Goal: Task Accomplishment & Management: Manage account settings

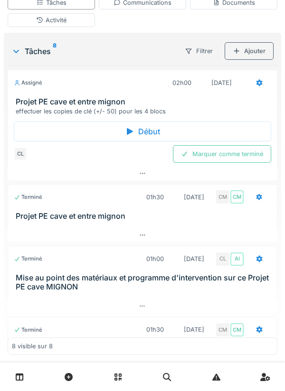
scroll to position [414, 0]
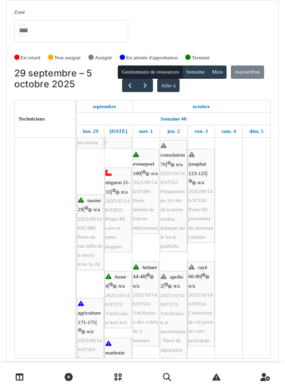
scroll to position [97, 0]
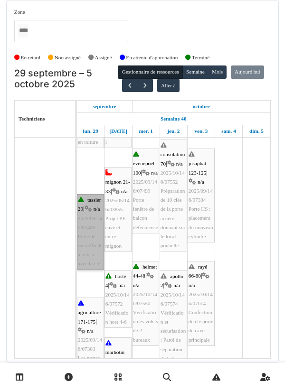
click at [91, 216] on link "tassier 29 | n/a 2025/09/146/07488 Porte de rue difficile à ouvrir avec la clé" at bounding box center [90, 232] width 27 height 76
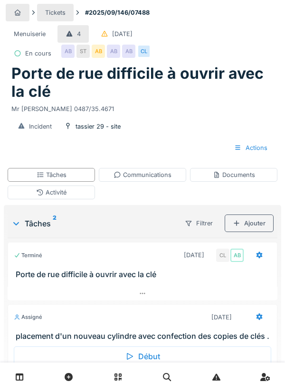
scroll to position [38, 0]
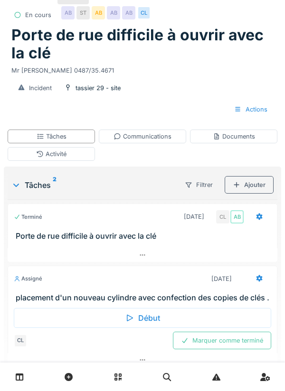
click at [146, 316] on div "Début" at bounding box center [142, 318] width 257 height 20
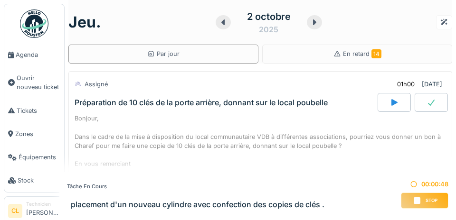
click at [32, 54] on span "Agenda" at bounding box center [38, 54] width 45 height 9
click at [27, 61] on link "Agenda" at bounding box center [34, 54] width 60 height 23
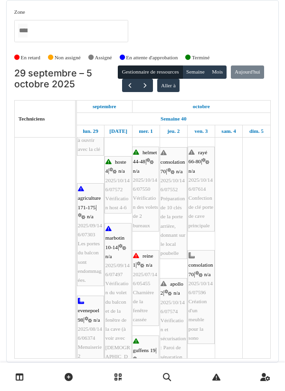
scroll to position [151, 0]
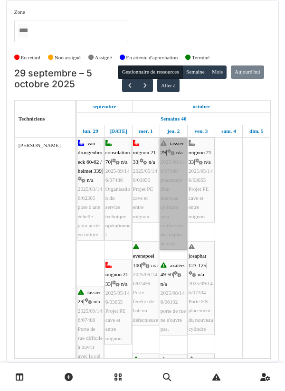
click at [170, 182] on link "tassier 29 | n/a 2025/09/146/07488 placement d'un nouveau cylindre avec confect…" at bounding box center [173, 194] width 28 height 112
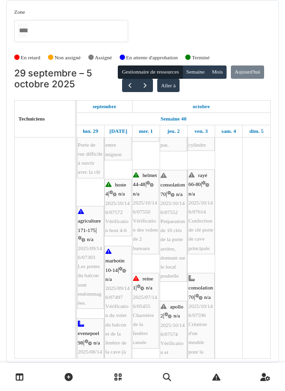
scroll to position [184, 0]
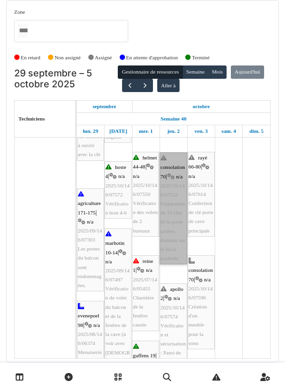
click at [172, 233] on link "consolation 70 | n/a 2025/10/146/07552 Préparation de 10 clés de la porte arriè…" at bounding box center [173, 208] width 28 height 112
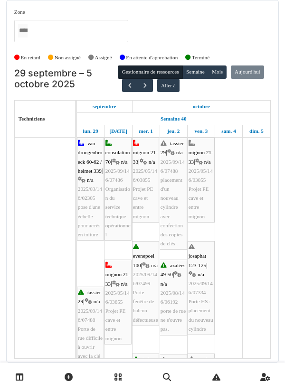
scroll to position [0, 0]
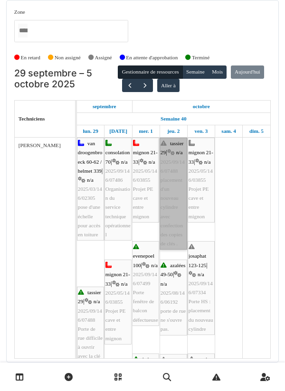
click at [175, 150] on link "tassier 29 | n/a 2025/09/146/07488 placement d'un nouveau cylindre avec confect…" at bounding box center [173, 194] width 28 height 112
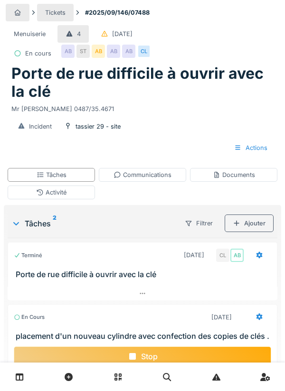
scroll to position [38, 0]
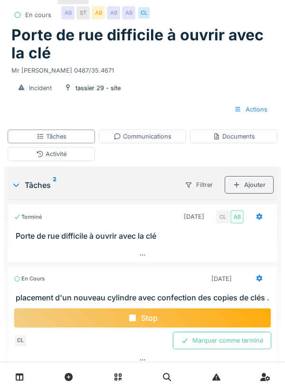
click at [150, 316] on div "Stop" at bounding box center [142, 318] width 257 height 20
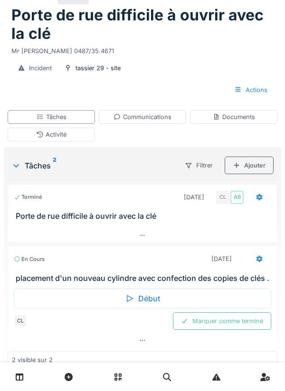
scroll to position [0, 0]
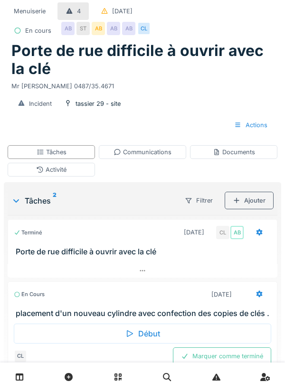
scroll to position [38, 0]
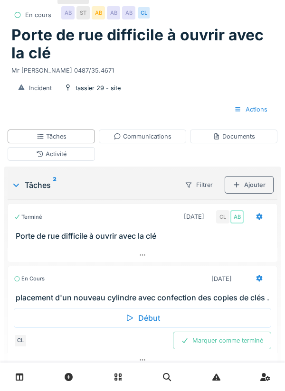
click at [145, 316] on div "Début" at bounding box center [142, 318] width 257 height 20
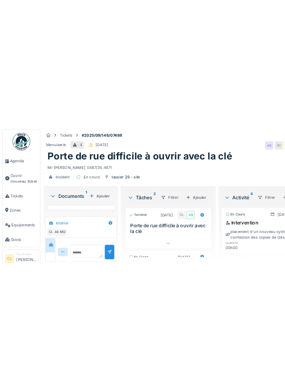
scroll to position [159, 0]
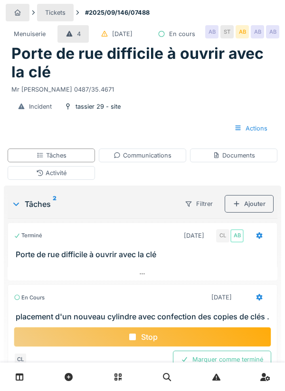
click at [71, 162] on div "Tâches" at bounding box center [51, 156] width 87 height 14
click at [261, 239] on icon at bounding box center [259, 236] width 6 height 7
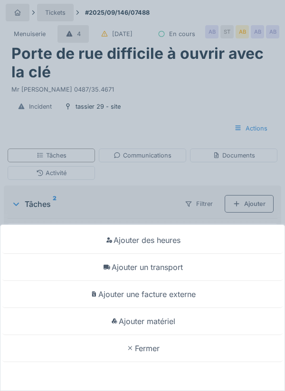
click at [169, 321] on div "Ajouter matériel" at bounding box center [142, 321] width 280 height 27
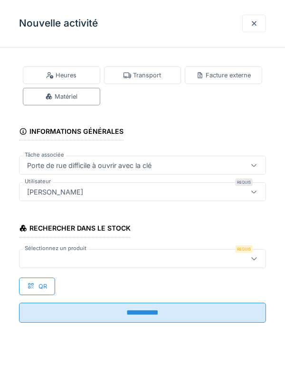
click at [89, 259] on div at bounding box center [126, 258] width 207 height 10
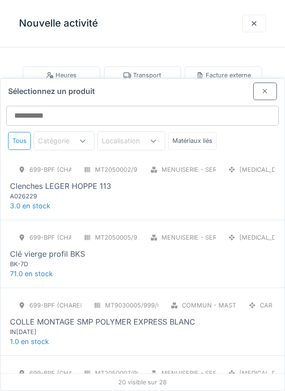
scroll to position [76, 0]
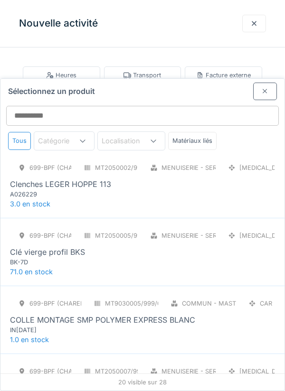
click at [76, 226] on div "699-BPF (CHAREFF) MT2050005/999/001 Menuiserie - Serrurerie PCE Clé vierge prof…" at bounding box center [142, 252] width 284 height 68
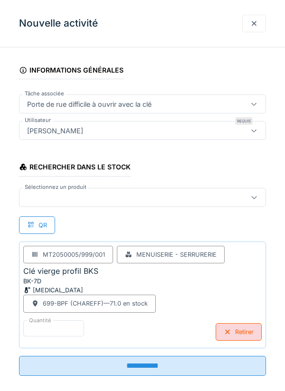
scroll to position [73, 0]
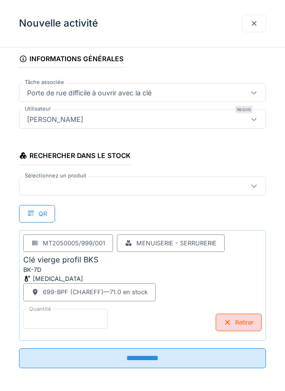
click at [51, 319] on input "*" at bounding box center [65, 319] width 84 height 20
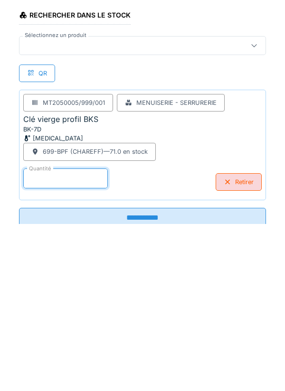
scroll to position [76, 0]
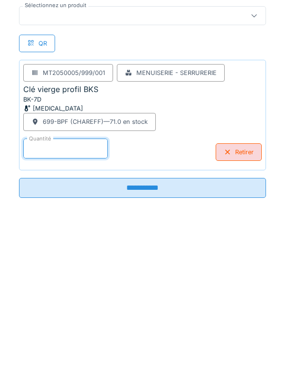
type input "**"
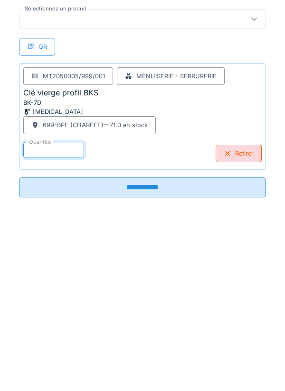
click at [135, 358] on input "**********" at bounding box center [142, 355] width 247 height 20
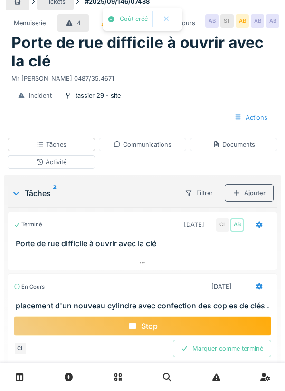
scroll to position [38, 0]
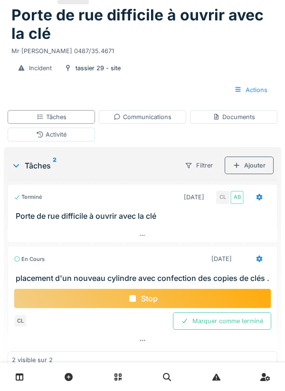
click at [53, 139] on div "Activité" at bounding box center [51, 134] width 30 height 9
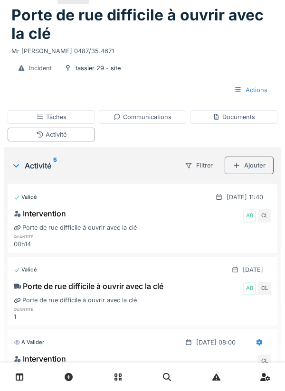
click at [49, 122] on div "Tâches" at bounding box center [52, 116] width 30 height 9
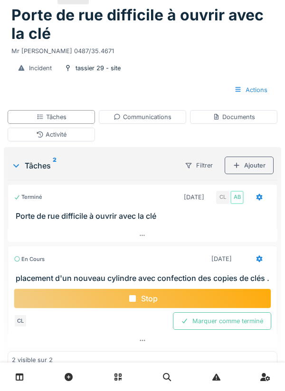
click at [257, 201] on icon at bounding box center [259, 197] width 6 height 7
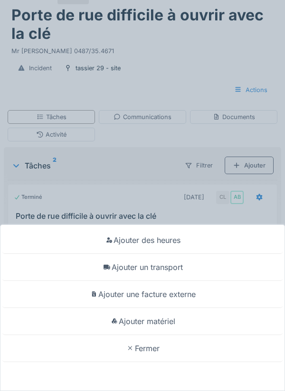
click at [173, 281] on div "Ajouter un transport" at bounding box center [142, 267] width 280 height 27
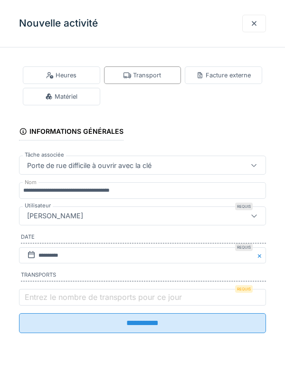
click at [64, 300] on label "Entrez le nombre de transports pour ce jour" at bounding box center [103, 296] width 161 height 11
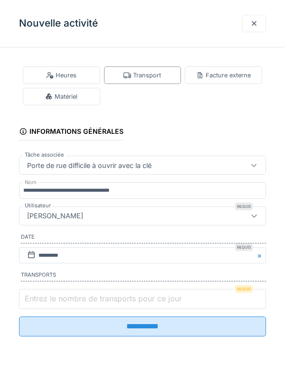
click at [64, 300] on input "Entrez le nombre de transports pour ce jour" at bounding box center [142, 299] width 247 height 20
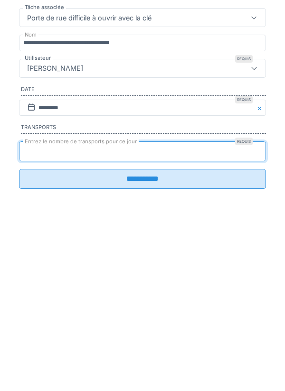
type input "*"
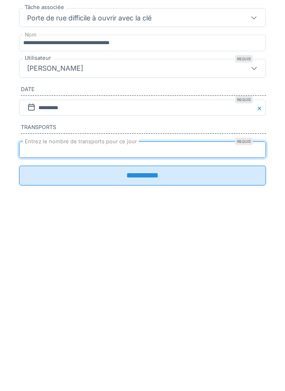
click at [147, 328] on input "**********" at bounding box center [142, 323] width 247 height 20
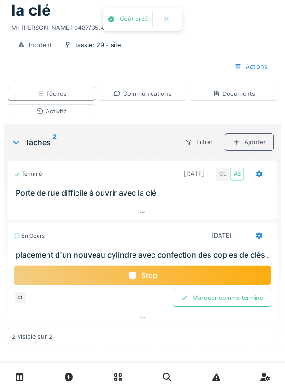
click at [140, 98] on div "Communications" at bounding box center [142, 93] width 58 height 9
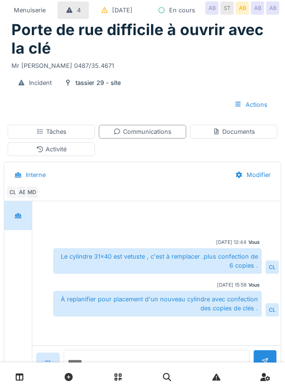
scroll to position [25, 0]
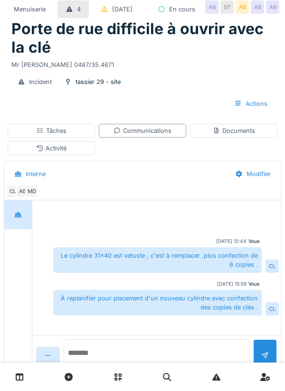
click at [109, 370] on textarea at bounding box center [157, 354] width 186 height 30
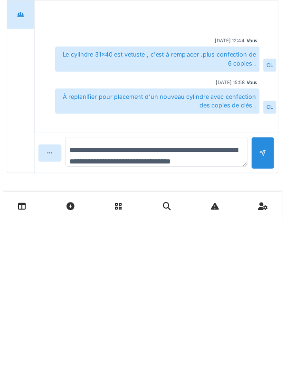
scroll to position [11, 0]
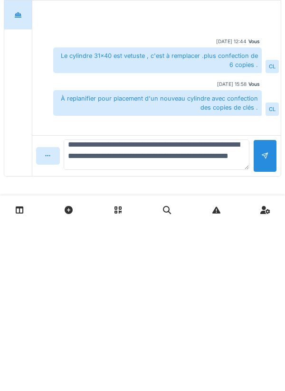
type textarea "**********"
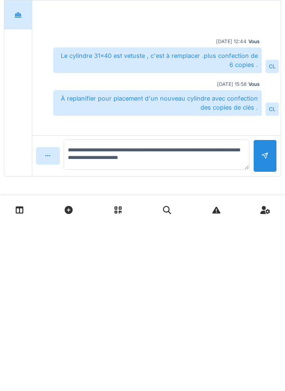
click at [261, 323] on div at bounding box center [265, 323] width 24 height 33
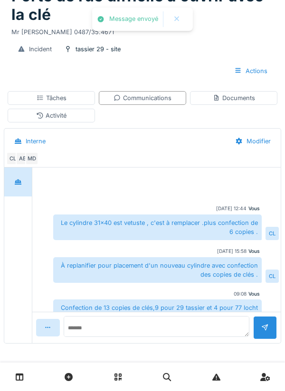
scroll to position [18, 0]
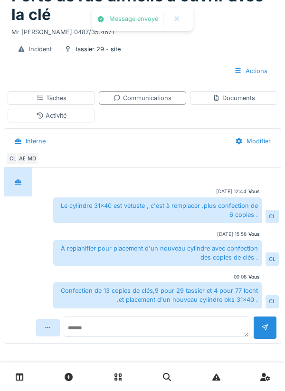
click at [75, 101] on div "Tâches" at bounding box center [51, 98] width 87 height 14
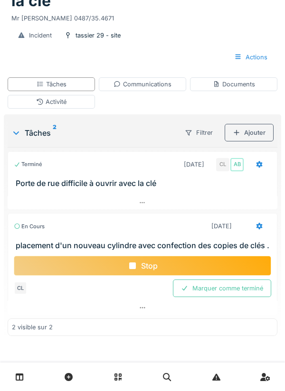
click at [254, 173] on div at bounding box center [259, 165] width 24 height 18
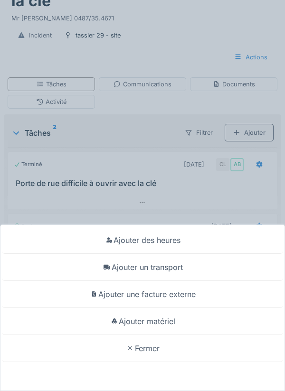
click at [171, 324] on div "Ajouter matériel" at bounding box center [142, 321] width 280 height 27
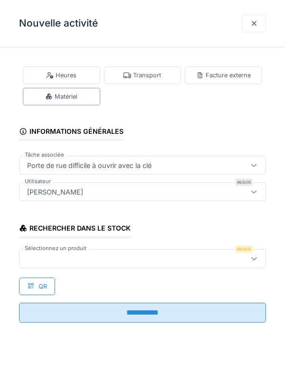
click at [58, 253] on div at bounding box center [126, 258] width 207 height 10
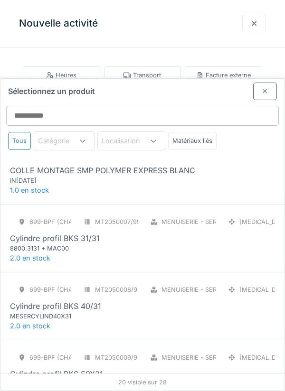
scroll to position [230, 0]
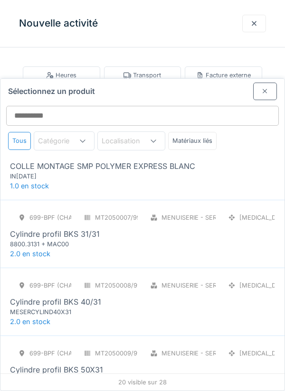
click at [58, 308] on div "MESERCYLIND40X31" at bounding box center [67, 312] width 114 height 9
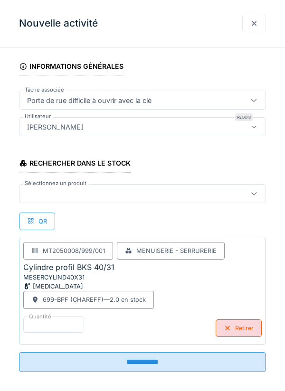
scroll to position [73, 0]
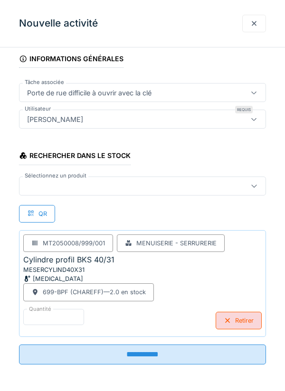
click at [147, 359] on input "**********" at bounding box center [142, 355] width 247 height 20
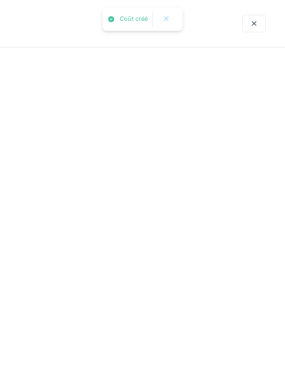
scroll to position [0, 0]
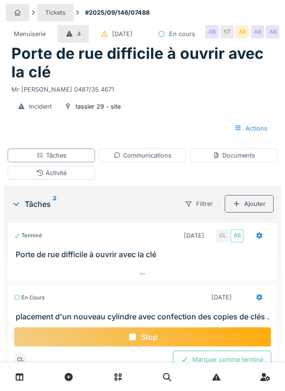
click at [257, 239] on icon at bounding box center [259, 236] width 6 height 7
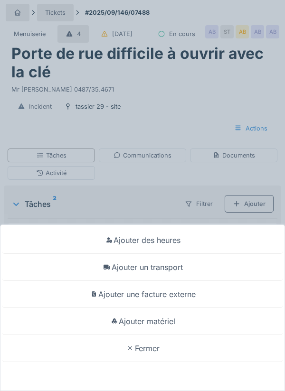
click at [175, 271] on div "Ajouter un transport" at bounding box center [142, 267] width 280 height 27
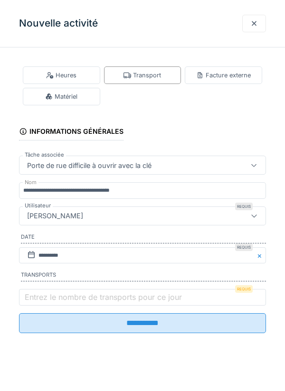
click at [229, 114] on fieldset "**********" at bounding box center [142, 198] width 247 height 286
click at [253, 25] on div at bounding box center [254, 23] width 8 height 9
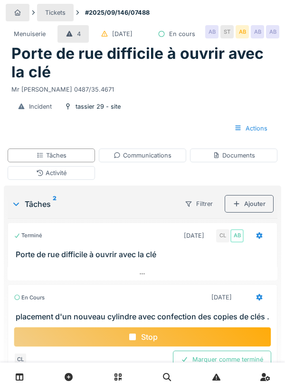
click at [58, 178] on div "Activité" at bounding box center [51, 173] width 30 height 9
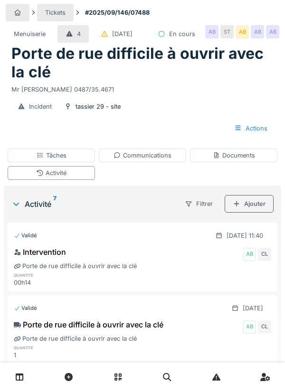
click at [52, 160] on div "Tâches" at bounding box center [52, 155] width 30 height 9
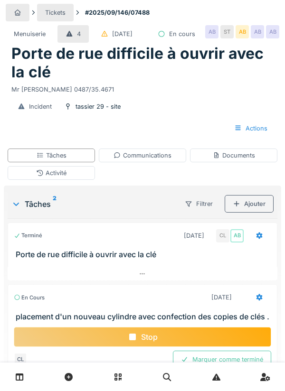
click at [158, 347] on div "Stop" at bounding box center [142, 337] width 257 height 20
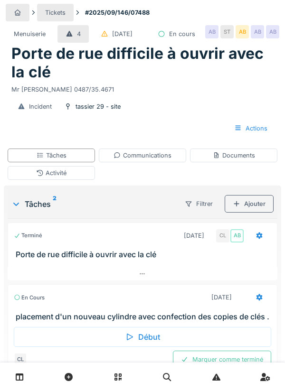
scroll to position [38, 0]
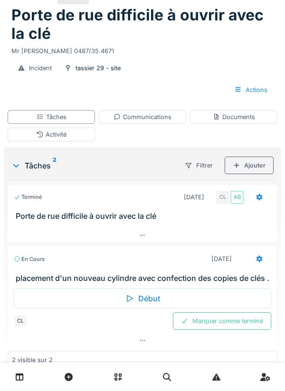
click at [227, 330] on div "Marquer comme terminé" at bounding box center [222, 321] width 98 height 18
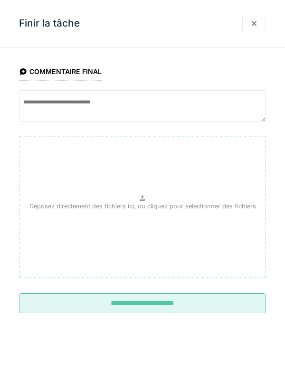
click at [135, 307] on input "**********" at bounding box center [142, 303] width 247 height 20
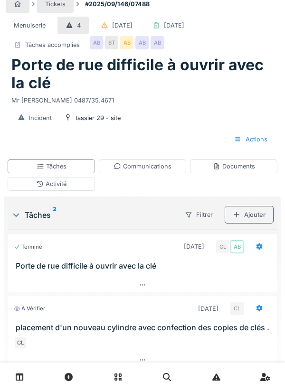
scroll to position [0, 0]
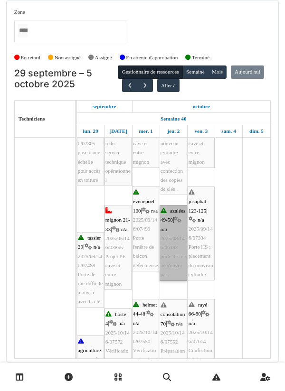
click at [173, 243] on link "azalées 49-50 | n/a 2025/08/146/06192 porte de rue ne s'ouvre pas." at bounding box center [173, 243] width 28 height 76
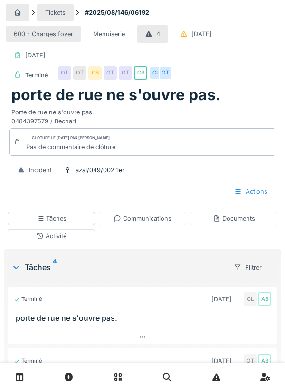
click at [166, 77] on div "OT" at bounding box center [165, 72] width 13 height 13
click at [153, 75] on div "CL" at bounding box center [155, 72] width 13 height 13
click at [145, 75] on div "CB" at bounding box center [140, 72] width 13 height 13
click at [126, 75] on div "OT" at bounding box center [125, 72] width 13 height 13
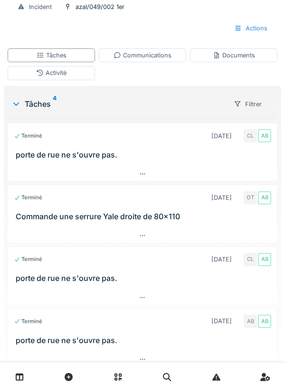
click at [151, 60] on div "Communications" at bounding box center [142, 55] width 87 height 14
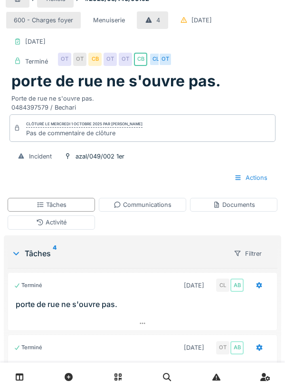
scroll to position [9, 0]
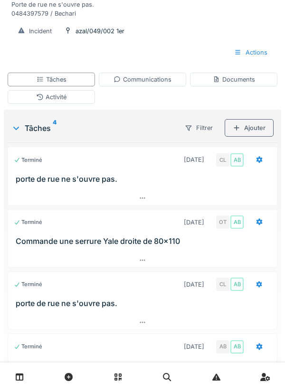
scroll to position [132, 0]
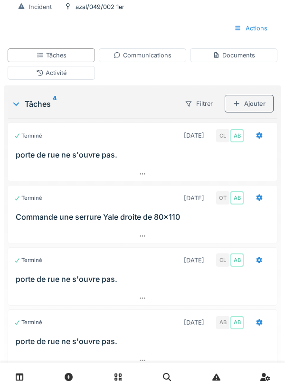
click at [240, 56] on div "Documents" at bounding box center [234, 55] width 42 height 9
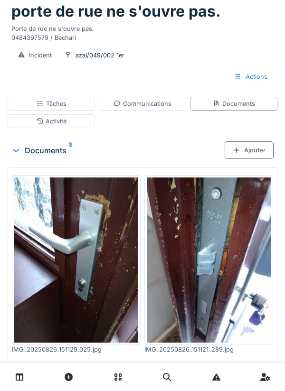
scroll to position [0, 0]
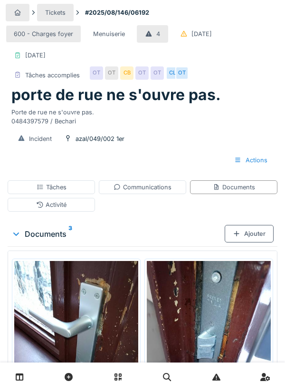
click at [67, 185] on div "Tâches" at bounding box center [51, 187] width 87 height 14
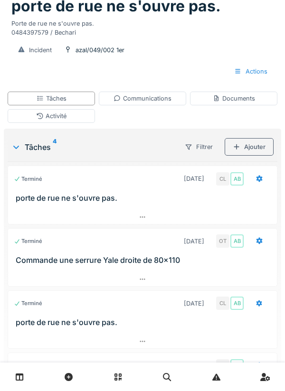
scroll to position [132, 0]
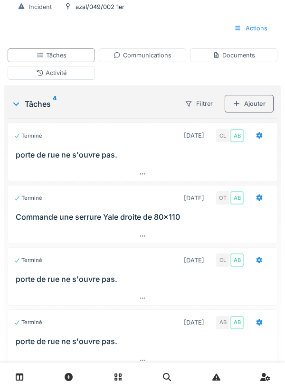
click at [147, 62] on div "Communications" at bounding box center [142, 55] width 87 height 14
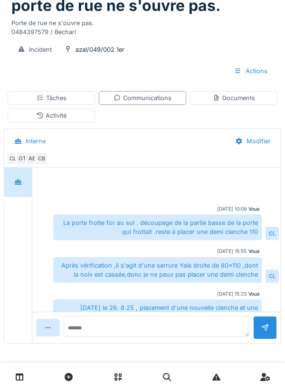
scroll to position [60, 0]
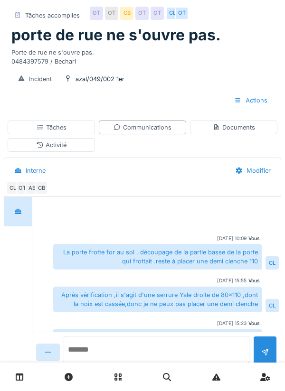
click at [114, 366] on textarea at bounding box center [157, 351] width 186 height 30
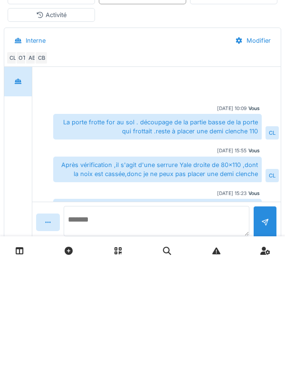
scroll to position [89, 0]
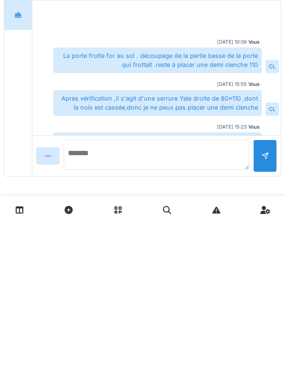
click at [129, 324] on textarea at bounding box center [157, 322] width 186 height 30
click at [119, 323] on textarea at bounding box center [157, 322] width 186 height 30
click at [106, 319] on textarea "**********" at bounding box center [157, 322] width 186 height 30
click at [98, 325] on textarea "**********" at bounding box center [157, 322] width 186 height 30
click at [151, 321] on textarea "**********" at bounding box center [157, 322] width 186 height 30
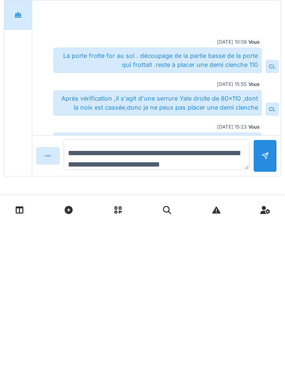
type textarea "**********"
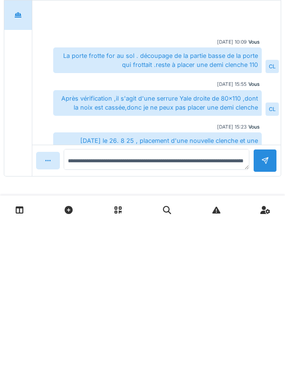
click at [265, 324] on div at bounding box center [265, 327] width 8 height 9
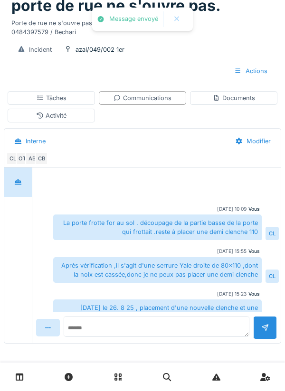
scroll to position [60, 0]
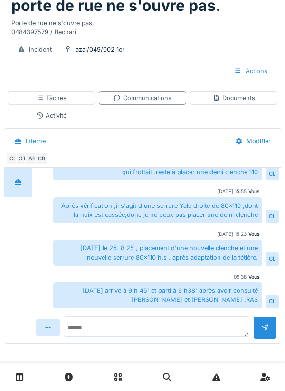
click at [70, 96] on div "Tâches" at bounding box center [51, 98] width 87 height 14
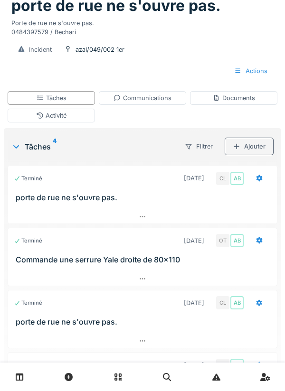
scroll to position [132, 0]
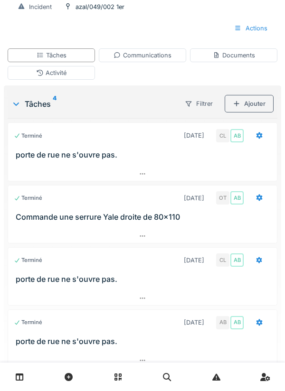
click at [260, 321] on icon at bounding box center [259, 322] width 6 height 7
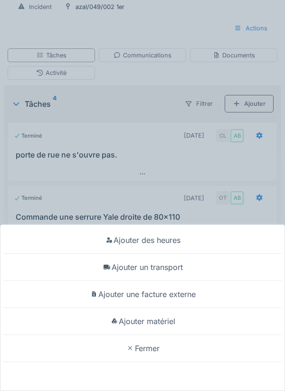
click at [134, 249] on div "Ajouter des heures Ajouter un transport Ajouter une facture externe Ajouter mat…" at bounding box center [142, 195] width 285 height 391
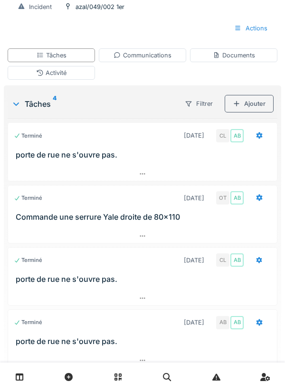
click at [260, 324] on icon at bounding box center [259, 322] width 6 height 7
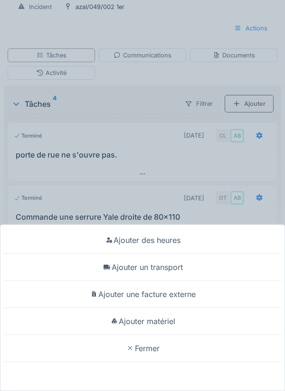
click at [177, 281] on div "Ajouter un transport" at bounding box center [142, 267] width 280 height 27
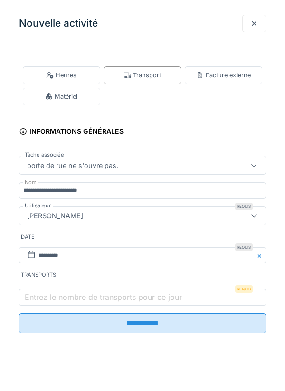
click at [56, 300] on label "Entrez le nombre de transports pour ce jour" at bounding box center [103, 296] width 161 height 11
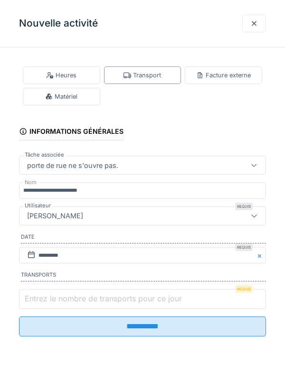
click at [56, 300] on input "Entrez le nombre de transports pour ce jour" at bounding box center [142, 299] width 247 height 20
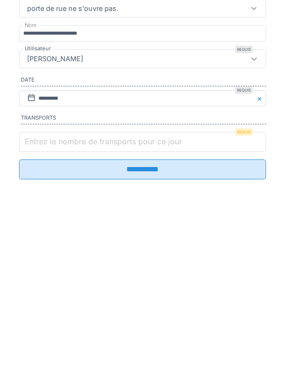
scroll to position [103, 0]
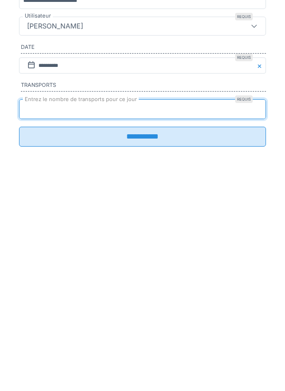
type input "*"
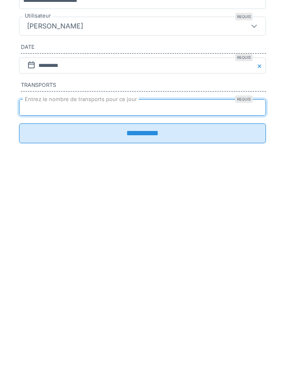
click at [144, 331] on input "**********" at bounding box center [142, 323] width 247 height 20
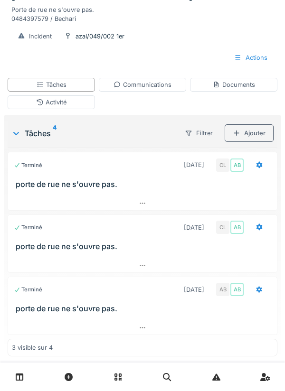
click at [144, 87] on div "Communications" at bounding box center [142, 84] width 58 height 9
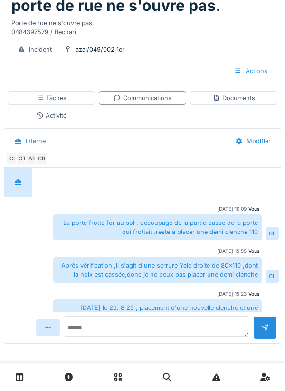
scroll to position [60, 0]
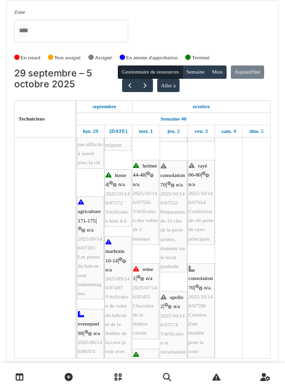
scroll to position [194, 0]
click at [200, 73] on button "Semaine" at bounding box center [195, 72] width 26 height 13
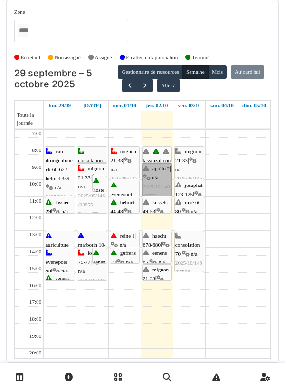
click at [153, 175] on link "apollo 2 | n/a 2025/10/146/07574 Vérification et sécurisation : Paroi de sépara…" at bounding box center [157, 179] width 30 height 33
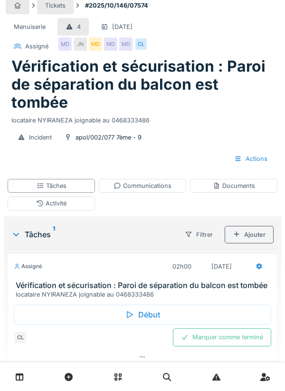
scroll to position [30, 0]
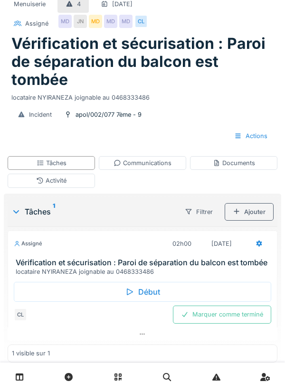
click at [152, 293] on div "Début" at bounding box center [142, 292] width 257 height 20
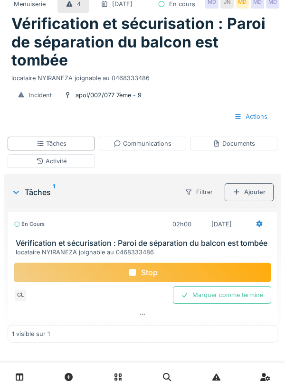
click at [158, 282] on div "Stop" at bounding box center [142, 272] width 257 height 20
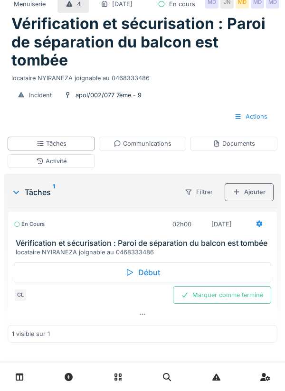
click at [56, 166] on div "Activité" at bounding box center [51, 161] width 30 height 9
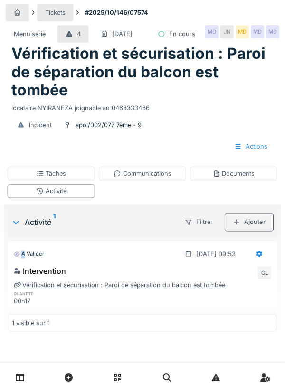
scroll to position [9, 0]
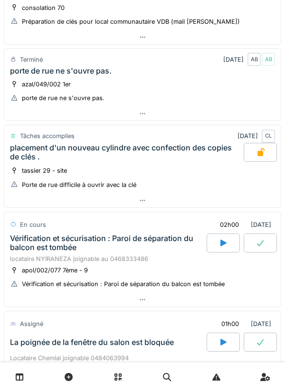
scroll to position [214, 0]
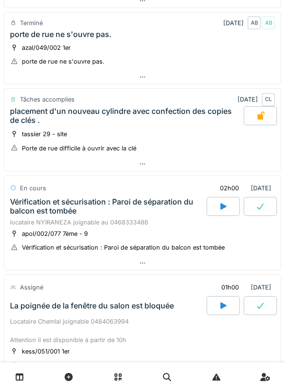
click at [140, 262] on icon at bounding box center [143, 263] width 8 height 6
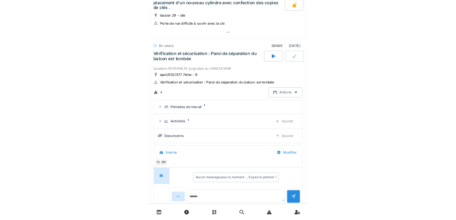
scroll to position [350, 0]
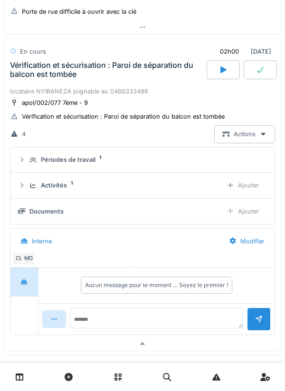
click at [248, 213] on div "Ajouter" at bounding box center [242, 212] width 48 height 18
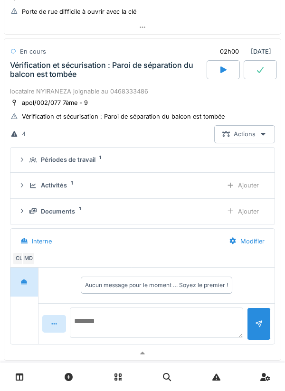
click at [109, 322] on textarea at bounding box center [156, 323] width 173 height 30
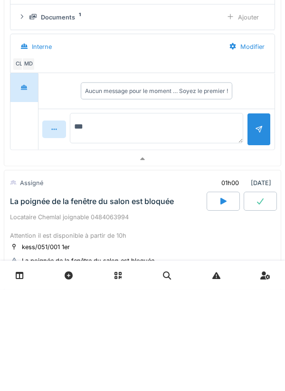
scroll to position [447, 0]
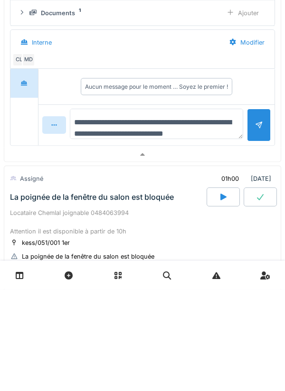
type textarea "**********"
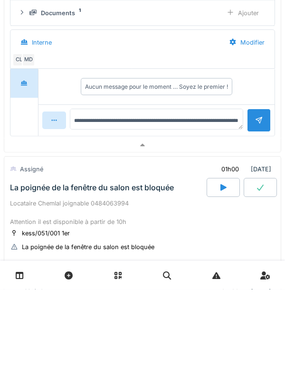
click at [258, 227] on div at bounding box center [259, 222] width 8 height 9
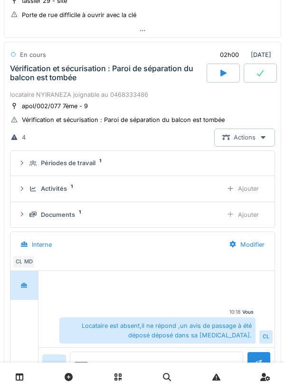
scroll to position [346, 0]
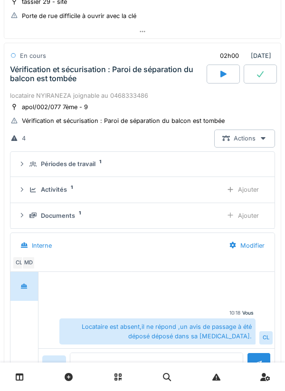
click at [246, 191] on div "Ajouter" at bounding box center [242, 190] width 48 height 18
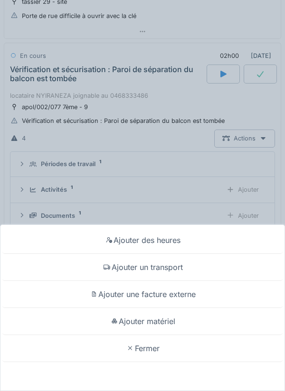
click at [186, 270] on div "Ajouter un transport" at bounding box center [142, 267] width 280 height 27
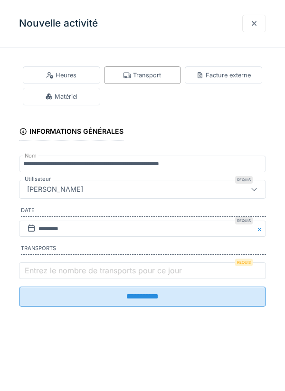
click at [56, 273] on label "Entrez le nombre de transports pour ce jour" at bounding box center [103, 270] width 161 height 11
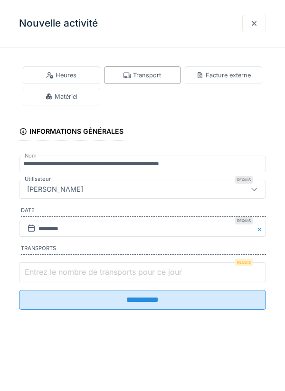
click at [56, 273] on input "Entrez le nombre de transports pour ce jour" at bounding box center [142, 272] width 247 height 20
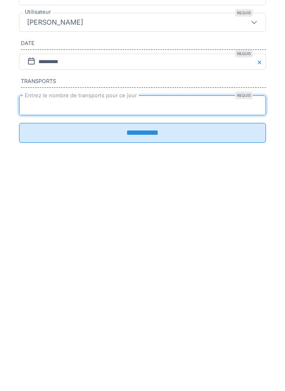
type input "*"
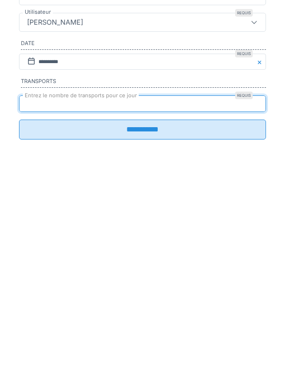
click at [139, 307] on input "**********" at bounding box center [142, 297] width 247 height 20
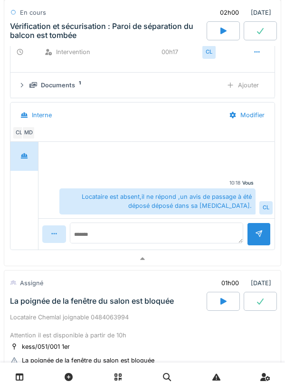
scroll to position [559, 0]
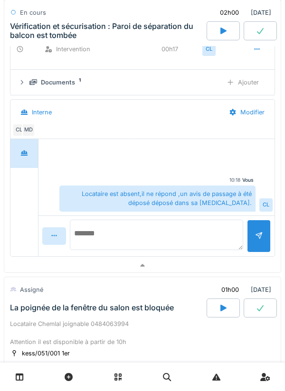
click at [109, 233] on textarea at bounding box center [156, 235] width 173 height 30
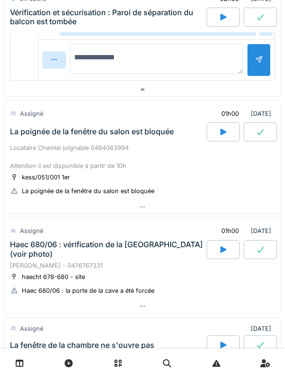
scroll to position [719, 0]
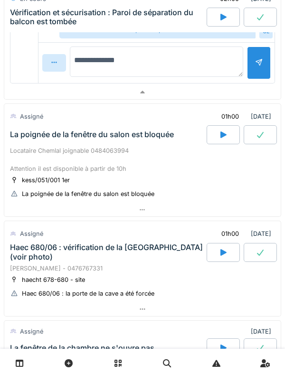
type textarea "**********"
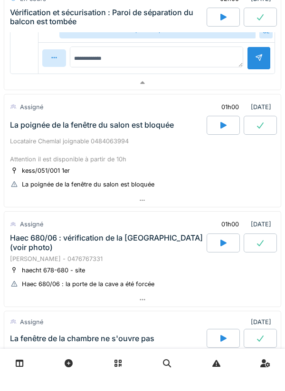
click at [255, 84] on div at bounding box center [259, 71] width 24 height 23
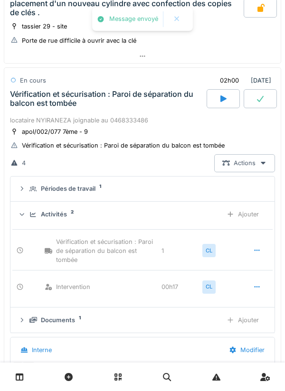
scroll to position [320, 0]
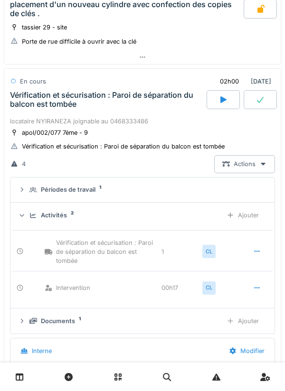
click at [251, 219] on div "Ajouter" at bounding box center [242, 215] width 48 height 18
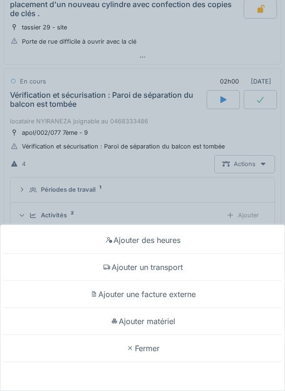
click at [175, 196] on div "Ajouter des heures Ajouter un transport Ajouter une facture externe Ajouter mat…" at bounding box center [142, 195] width 285 height 391
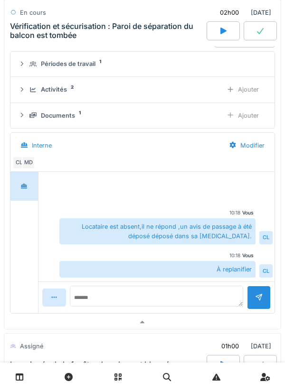
scroll to position [446, 0]
click at [260, 36] on div at bounding box center [260, 30] width 33 height 19
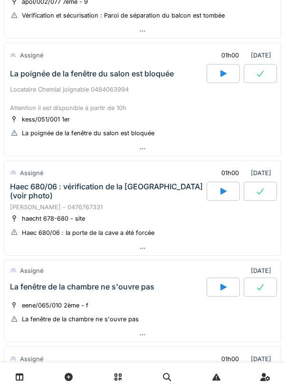
scroll to position [440, 0]
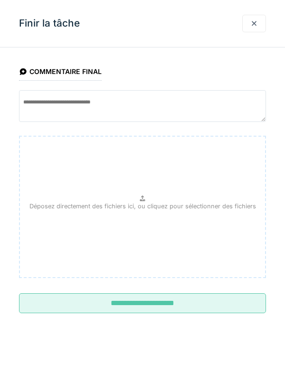
click at [148, 305] on input "**********" at bounding box center [142, 303] width 247 height 20
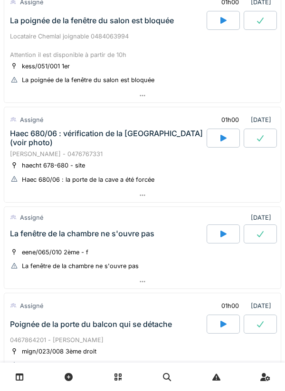
scroll to position [496, 0]
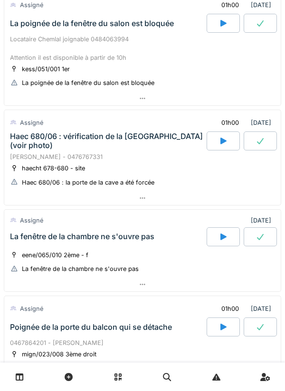
click at [139, 284] on icon at bounding box center [143, 284] width 8 height 6
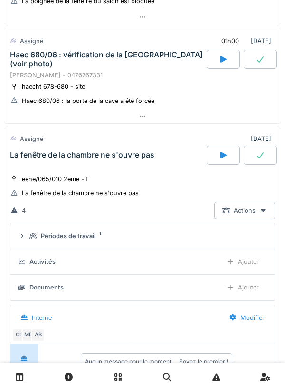
scroll to position [582, 0]
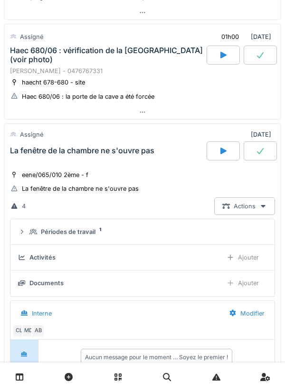
click at [144, 116] on div at bounding box center [142, 112] width 276 height 14
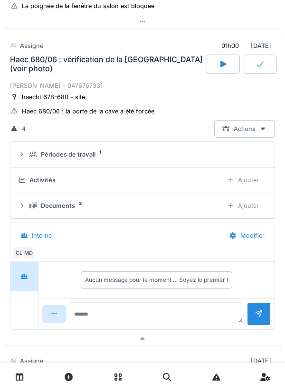
scroll to position [574, 0]
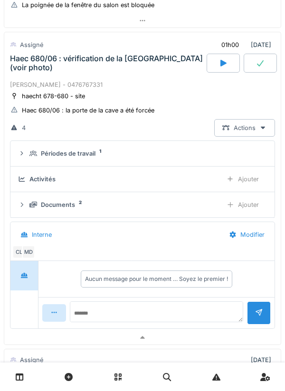
click at [219, 65] on icon at bounding box center [222, 63] width 9 height 8
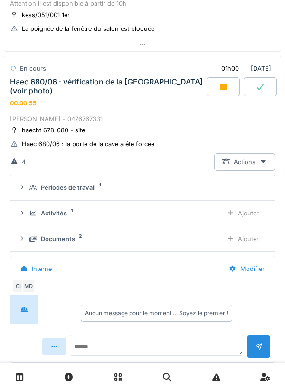
scroll to position [550, 0]
click at [241, 239] on div "Ajouter" at bounding box center [242, 239] width 48 height 18
click at [245, 238] on div "Ajouter" at bounding box center [242, 239] width 48 height 18
click at [249, 243] on div "Ajouter" at bounding box center [242, 239] width 48 height 18
click at [247, 236] on div "Ajouter" at bounding box center [242, 239] width 48 height 18
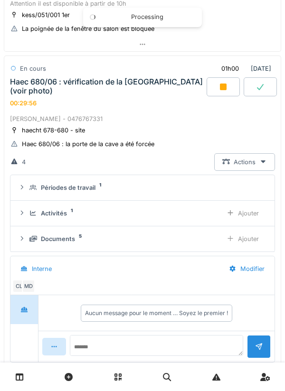
click at [246, 244] on div "Ajouter" at bounding box center [242, 239] width 48 height 18
click at [237, 236] on div "Ajouter" at bounding box center [242, 239] width 48 height 18
click at [135, 348] on textarea at bounding box center [156, 350] width 173 height 30
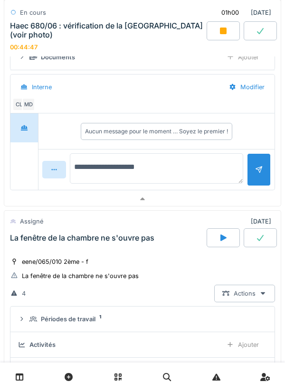
scroll to position [732, 0]
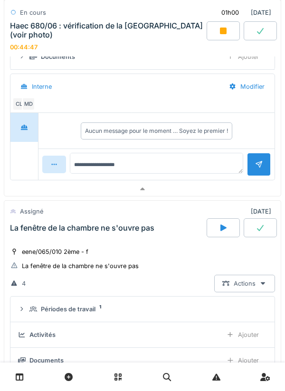
click at [104, 134] on div "Aucun message pour le moment … Soyez le premier !" at bounding box center [156, 131] width 143 height 9
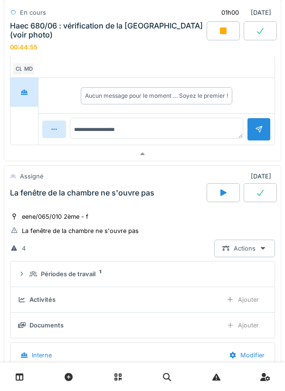
scroll to position [769, 0]
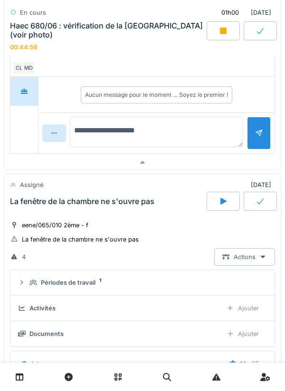
click at [146, 129] on textarea "**********" at bounding box center [156, 132] width 173 height 30
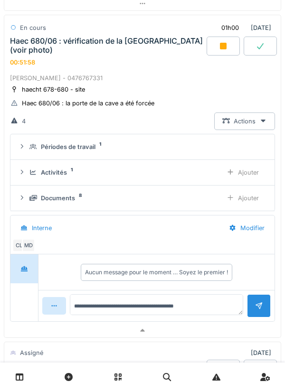
scroll to position [593, 0]
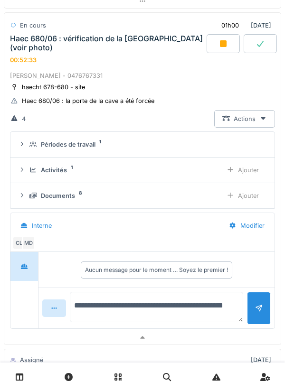
click at [213, 306] on textarea "**********" at bounding box center [156, 307] width 173 height 30
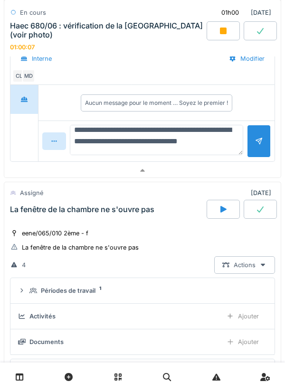
scroll to position [11, 0]
click at [105, 148] on textarea "**********" at bounding box center [156, 140] width 173 height 30
click at [134, 150] on textarea "**********" at bounding box center [156, 140] width 173 height 30
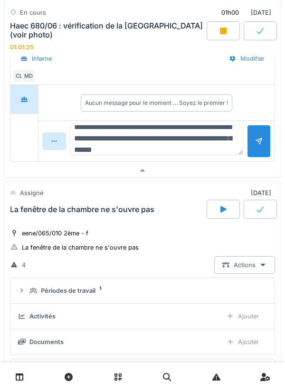
type textarea "**********"
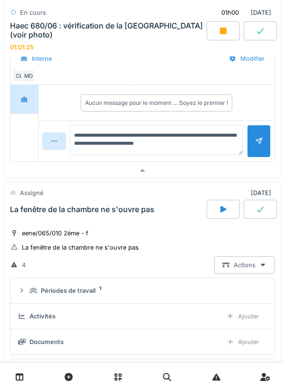
click at [255, 143] on div at bounding box center [259, 141] width 8 height 9
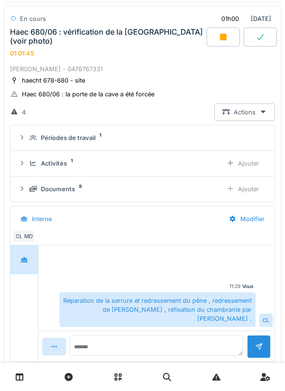
scroll to position [598, 0]
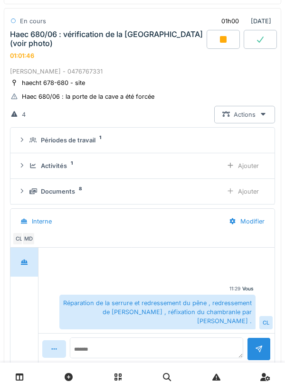
click at [249, 167] on div "Ajouter" at bounding box center [242, 166] width 48 height 18
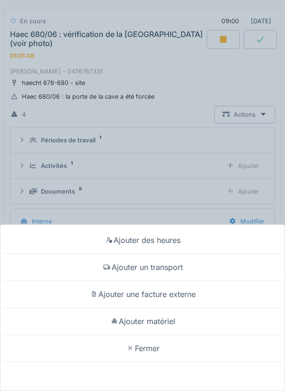
click at [172, 268] on div "Ajouter un transport" at bounding box center [142, 267] width 280 height 27
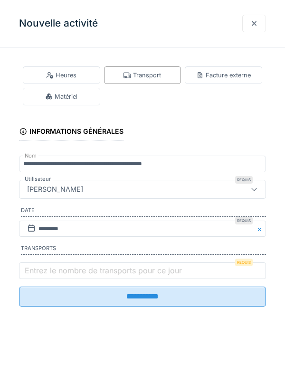
click at [77, 271] on label "Entrez le nombre de transports pour ce jour" at bounding box center [103, 270] width 161 height 11
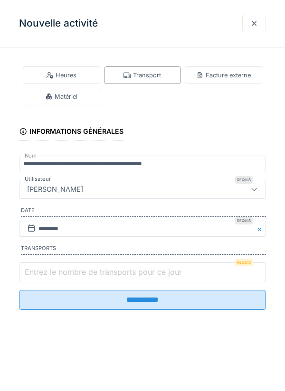
click at [77, 271] on input "Entrez le nombre de transports pour ce jour" at bounding box center [142, 272] width 247 height 20
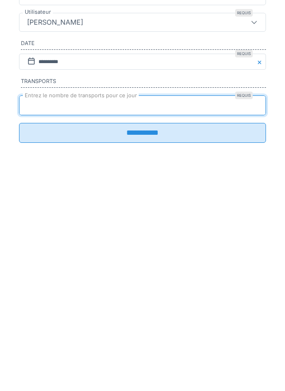
type input "*"
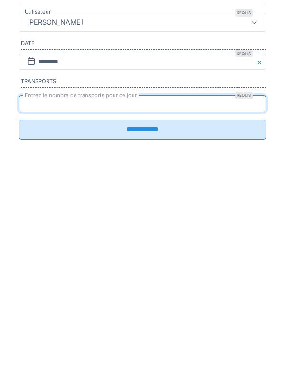
click at [138, 307] on input "**********" at bounding box center [142, 297] width 247 height 20
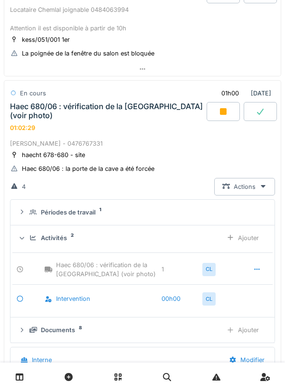
scroll to position [523, 0]
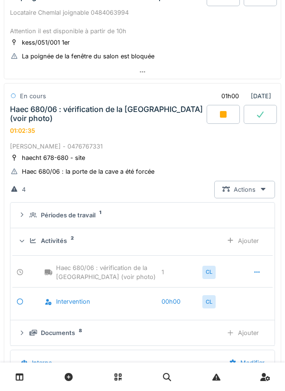
click at [222, 117] on icon at bounding box center [223, 114] width 7 height 7
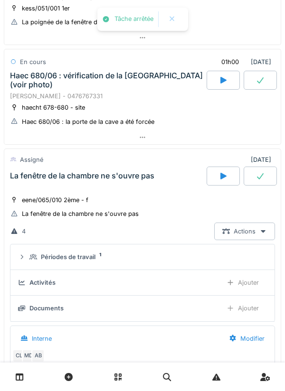
scroll to position [561, 0]
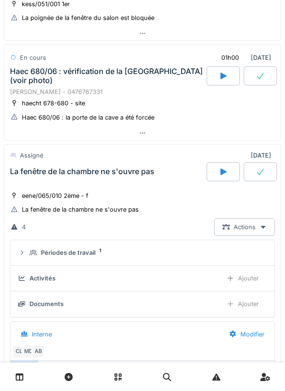
click at [258, 78] on icon at bounding box center [259, 76] width 9 height 8
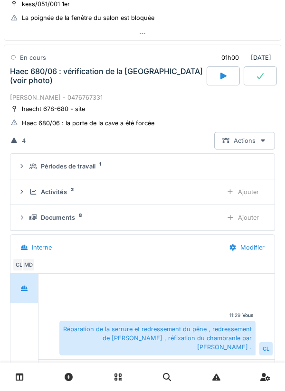
scroll to position [568, 0]
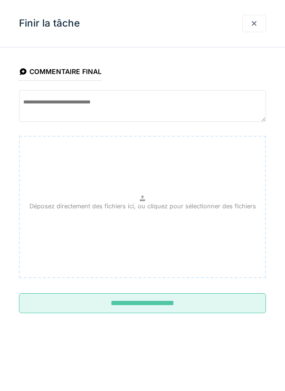
click at [138, 305] on input "**********" at bounding box center [142, 303] width 247 height 20
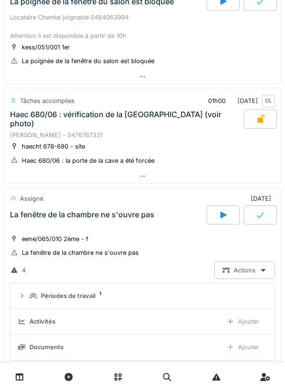
scroll to position [516, 0]
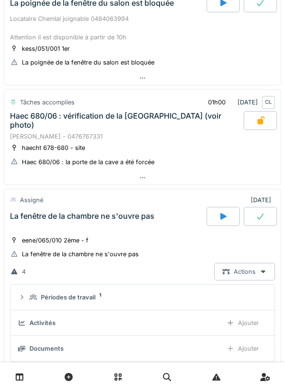
click at [138, 180] on div at bounding box center [142, 178] width 276 height 14
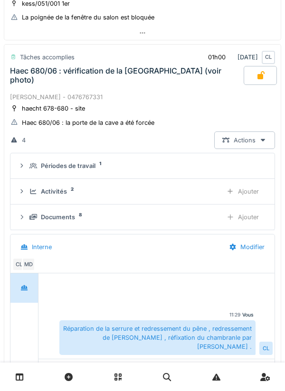
scroll to position [568, 0]
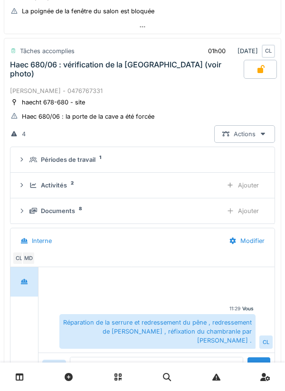
click at [250, 187] on div "Ajouter" at bounding box center [242, 186] width 48 height 18
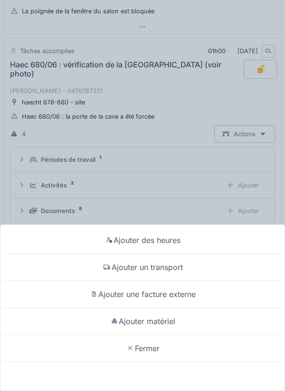
click at [150, 186] on div "Ajouter des heures Ajouter un transport Ajouter une facture externe Ajouter mat…" at bounding box center [142, 195] width 285 height 391
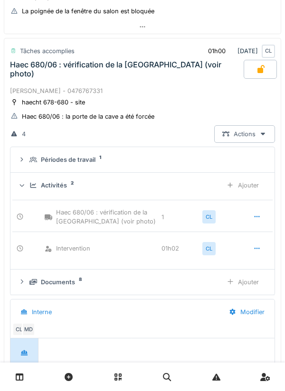
click at [78, 284] on div "Documents 8" at bounding box center [121, 282] width 185 height 9
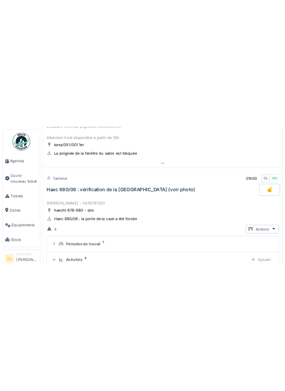
scroll to position [542, 0]
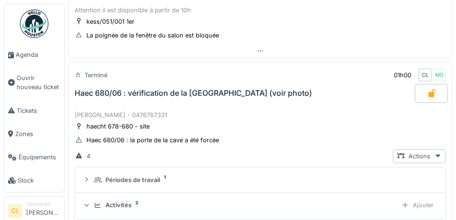
click at [27, 56] on span "Agenda" at bounding box center [38, 54] width 45 height 9
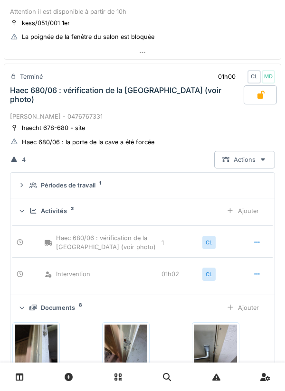
scroll to position [534, 0]
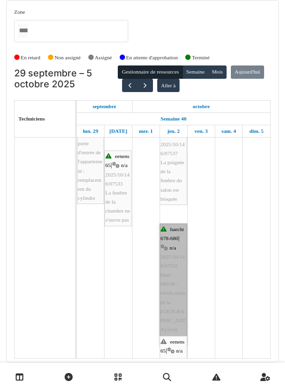
click at [171, 286] on link "haecht 678-680 | n/a 2025/10/146/07592 Haec 680/06 : vérification de la porte d…" at bounding box center [173, 284] width 28 height 121
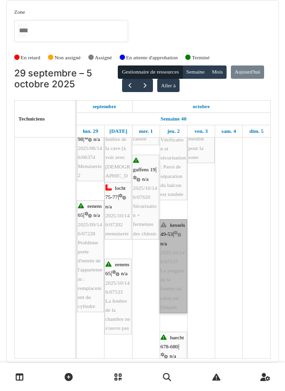
click at [170, 238] on link "kessels 49-53 | n/a 2025/10/146/07537 La poignée de la fenêtre du salon est blo…" at bounding box center [173, 266] width 28 height 94
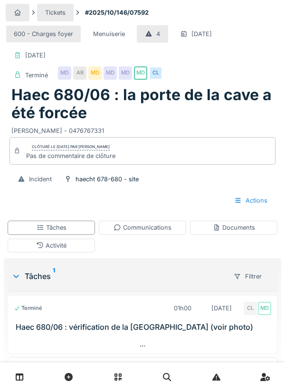
click at [64, 247] on div "Activité" at bounding box center [51, 245] width 30 height 9
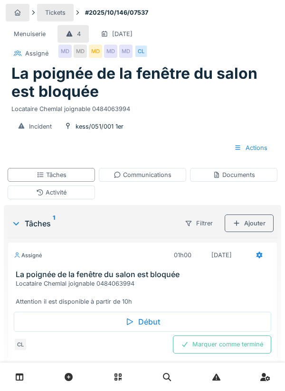
click at [144, 324] on div "Début" at bounding box center [142, 322] width 257 height 20
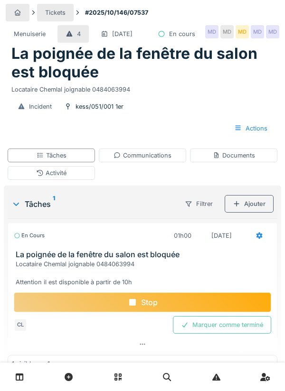
click at [231, 160] on div "Documents" at bounding box center [234, 155] width 42 height 9
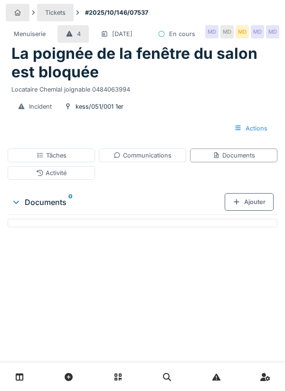
click at [251, 211] on div "Ajouter" at bounding box center [249, 202] width 49 height 18
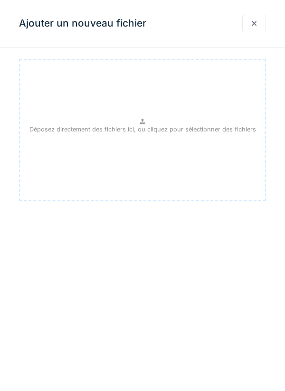
click at [145, 126] on p "Déposez directement des fichiers ici, ou cliquez pour sélectionner des fichiers" at bounding box center [142, 129] width 226 height 9
type input "**********"
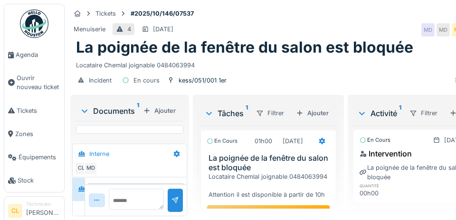
scroll to position [3, 0]
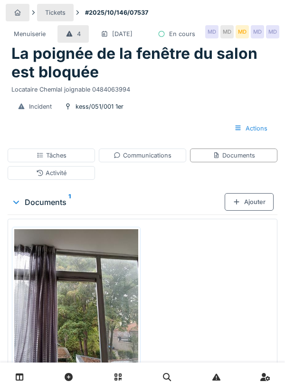
click at [67, 162] on div "Tâches" at bounding box center [51, 156] width 87 height 14
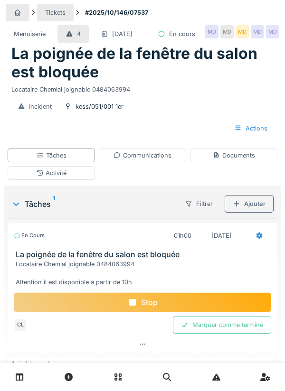
click at [152, 312] on div "Stop" at bounding box center [142, 302] width 257 height 20
